Goal: Find specific page/section: Find specific page/section

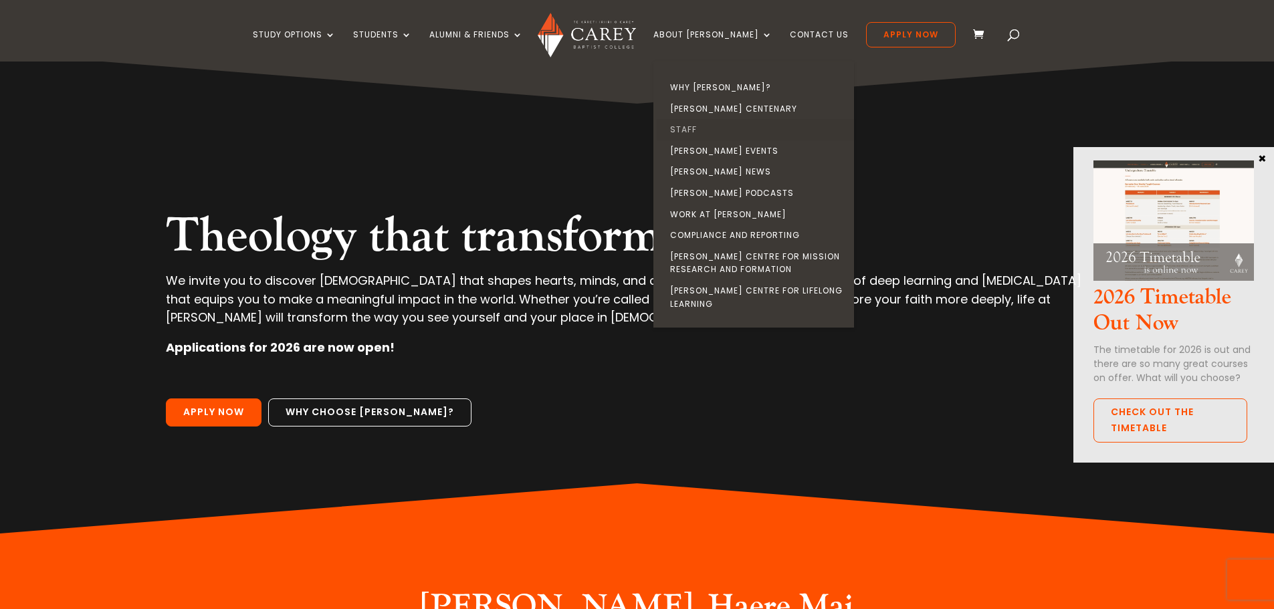
click at [703, 125] on link "Staff" at bounding box center [757, 129] width 201 height 21
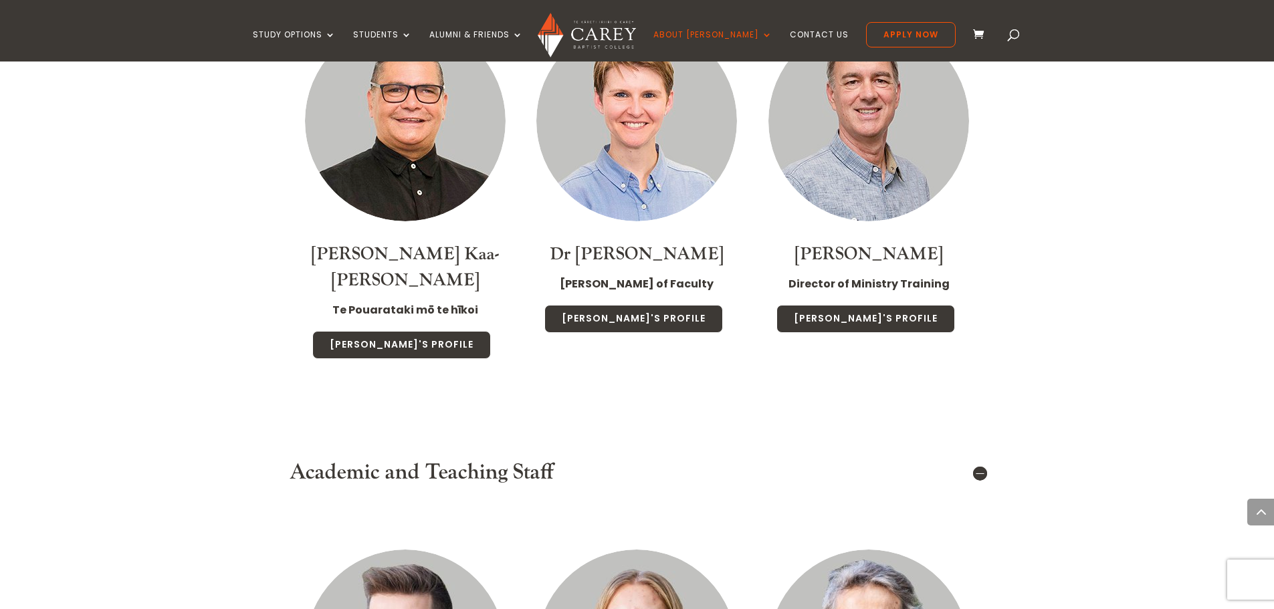
scroll to position [1338, 0]
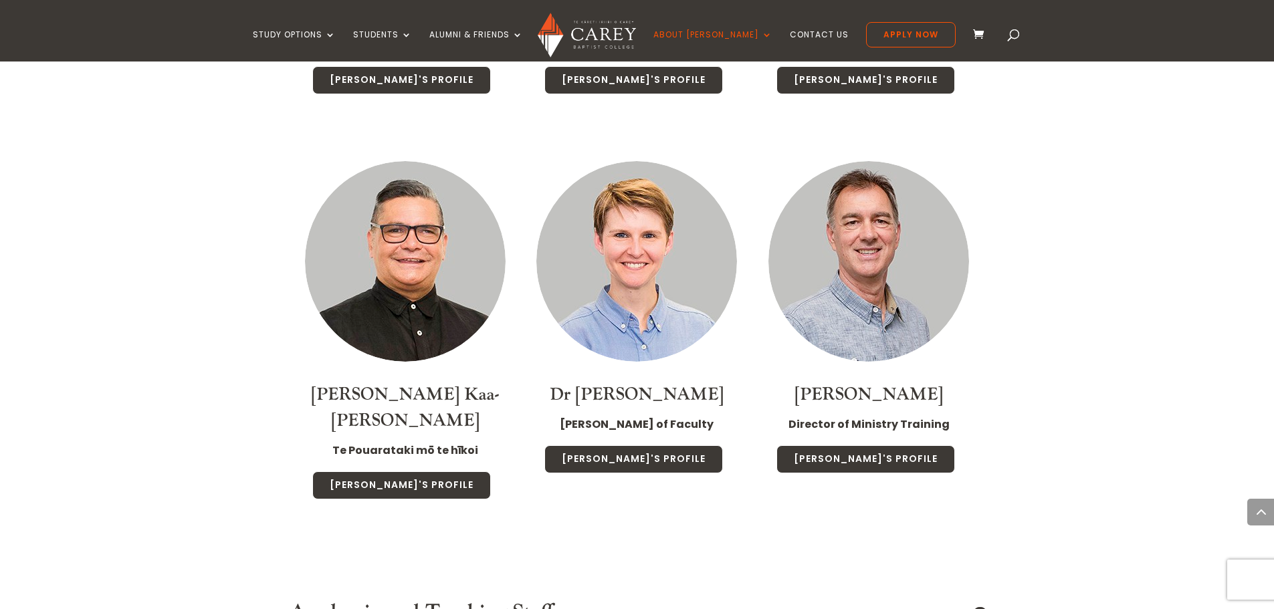
click at [635, 262] on img at bounding box center [636, 261] width 201 height 201
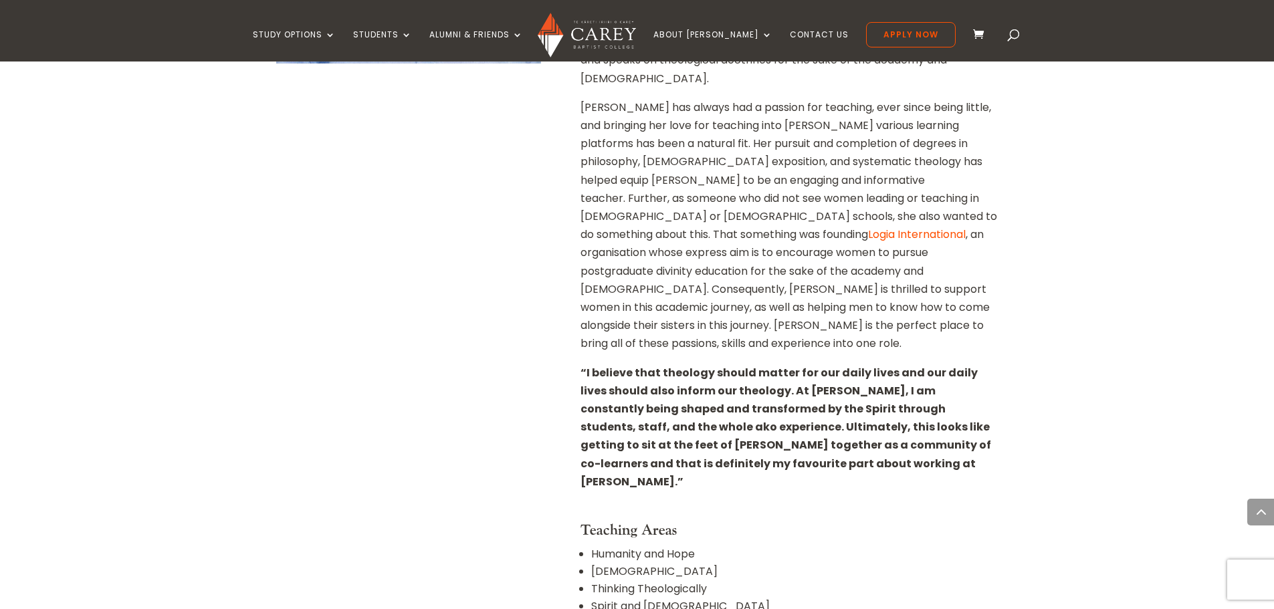
scroll to position [669, 0]
